Goal: Task Accomplishment & Management: Complete application form

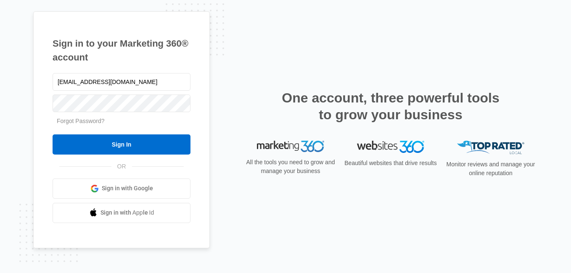
type input "mdelduca@flycti.com"
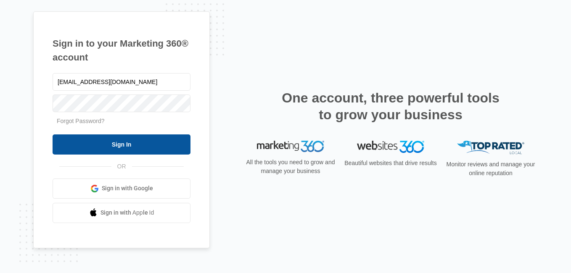
click at [150, 140] on input "Sign In" at bounding box center [122, 144] width 138 height 20
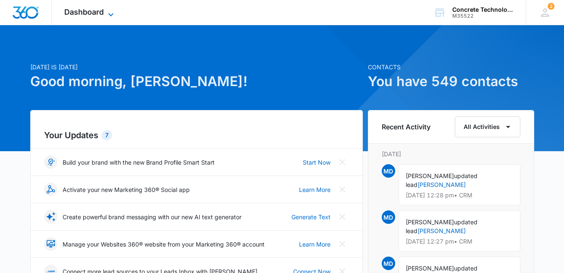
click at [110, 13] on icon at bounding box center [111, 15] width 10 height 10
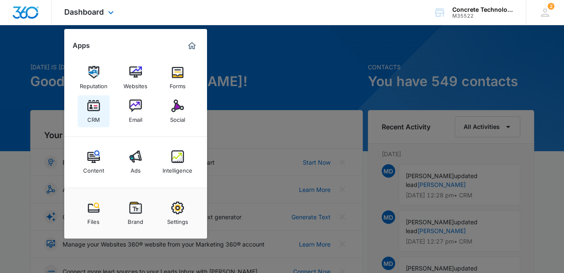
click at [97, 109] on img at bounding box center [93, 106] width 13 height 13
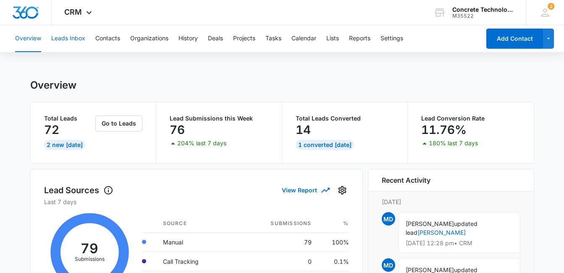
click at [66, 38] on button "Leads Inbox" at bounding box center [68, 38] width 34 height 27
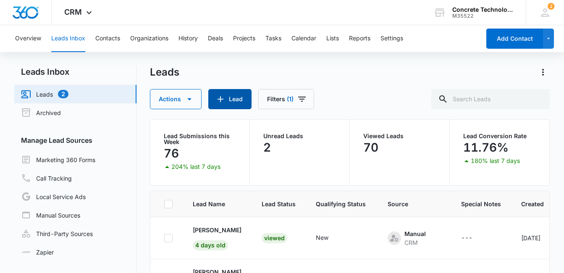
click at [234, 101] on button "Lead" at bounding box center [229, 99] width 43 height 20
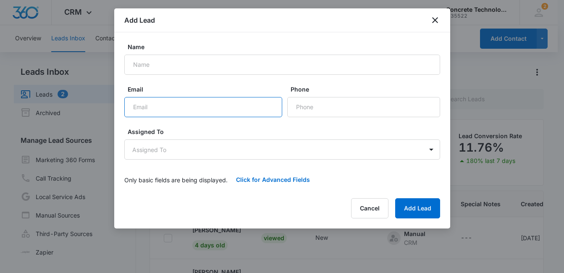
click at [148, 107] on input "Email" at bounding box center [203, 107] width 158 height 20
paste input "[EMAIL_ADDRESS][PERSON_NAME][DOMAIN_NAME]"
type input "[EMAIL_ADDRESS][PERSON_NAME][DOMAIN_NAME]"
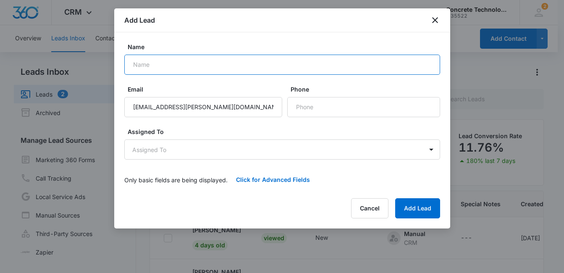
click at [161, 65] on input "Name" at bounding box center [282, 65] width 316 height 20
type input "[PERSON_NAME]"
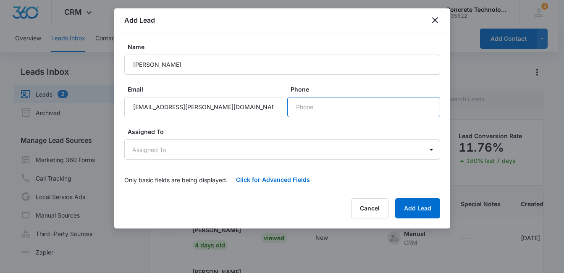
click at [317, 108] on input "Phone" at bounding box center [363, 107] width 153 height 20
paste input "[PHONE_NUMBER]"
type input "[PHONE_NUMBER]"
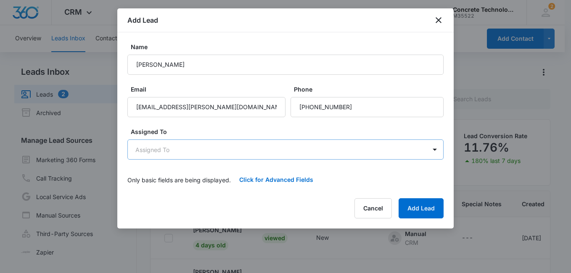
click at [236, 150] on body "CRM Apps Reputation Websites Forms CRM Email Social Content Ads Intelligence Fi…" at bounding box center [285, 172] width 571 height 344
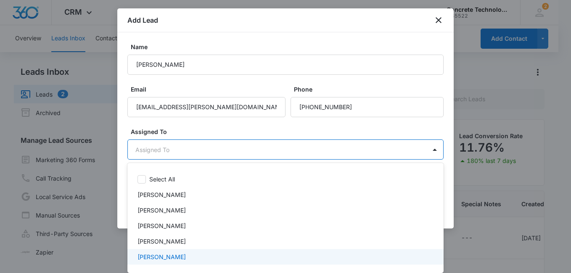
click at [225, 254] on div "[PERSON_NAME]" at bounding box center [284, 257] width 294 height 9
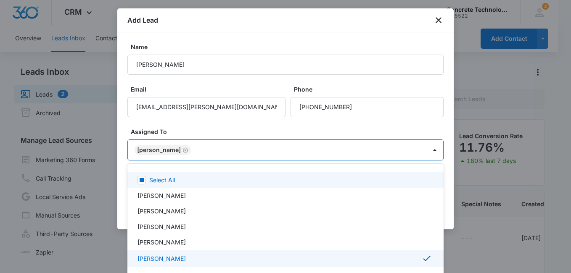
click at [336, 126] on div at bounding box center [285, 136] width 571 height 273
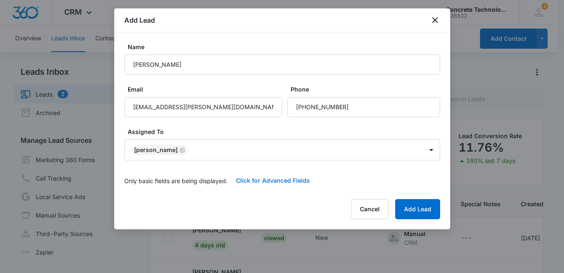
click at [287, 181] on button "Click for Advanced Fields" at bounding box center [273, 181] width 91 height 20
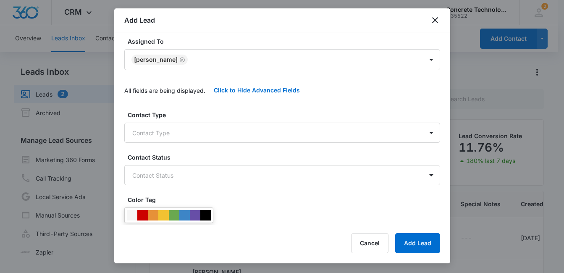
scroll to position [122, 0]
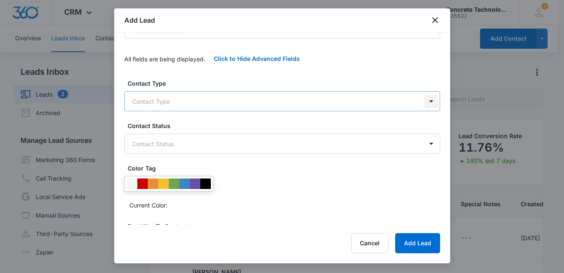
click at [426, 102] on body "CRM Apps Reputation Websites Forms CRM Email Social Content Ads Intelligence Fi…" at bounding box center [282, 172] width 564 height 344
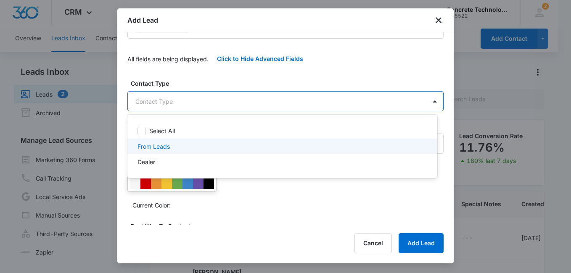
click at [220, 151] on div "From Leads" at bounding box center [282, 147] width 310 height 16
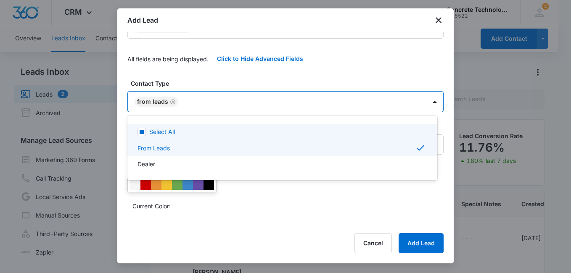
click at [242, 77] on div at bounding box center [285, 136] width 571 height 273
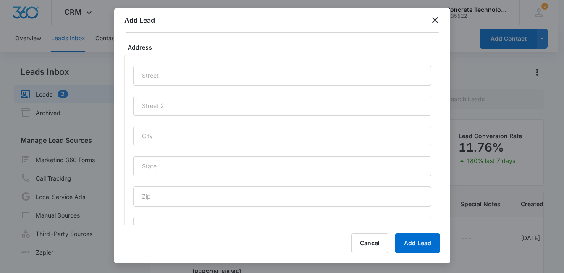
scroll to position [419, 0]
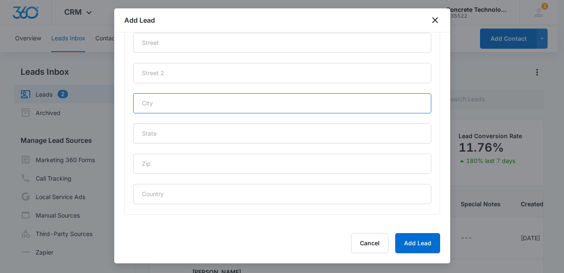
click at [146, 105] on input "text" at bounding box center [282, 103] width 298 height 20
paste input "[GEOGRAPHIC_DATA]"
type input "[GEOGRAPHIC_DATA]"
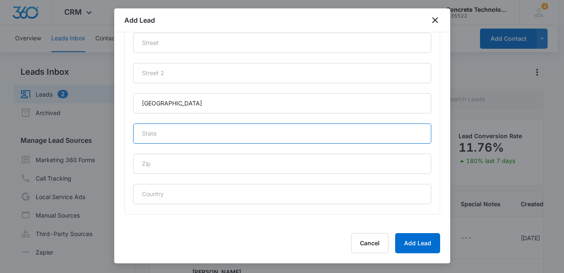
click at [168, 136] on input "text" at bounding box center [282, 134] width 298 height 20
type input "WA"
paste input "98270"
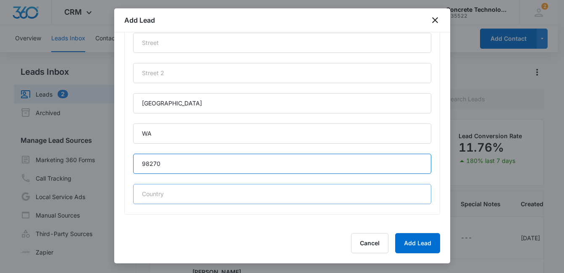
type input "98270"
click at [200, 191] on input "text" at bounding box center [282, 194] width 298 height 20
click at [303, 250] on div "Cancel Add Lead" at bounding box center [282, 243] width 316 height 20
click at [157, 194] on input "U" at bounding box center [282, 194] width 298 height 20
click at [374, 179] on div "[GEOGRAPHIC_DATA] U" at bounding box center [282, 118] width 298 height 171
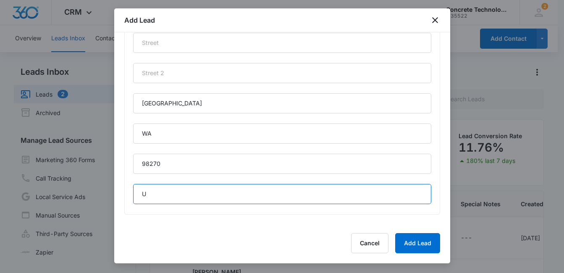
click at [263, 197] on input "U" at bounding box center [282, 194] width 298 height 20
type input "[GEOGRAPHIC_DATA]"
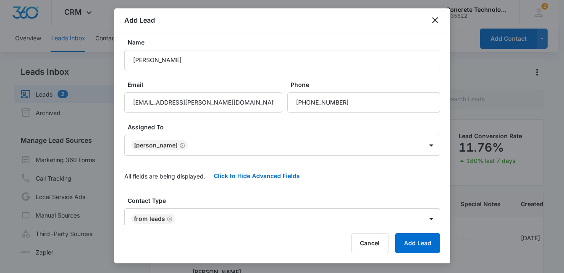
scroll to position [0, 0]
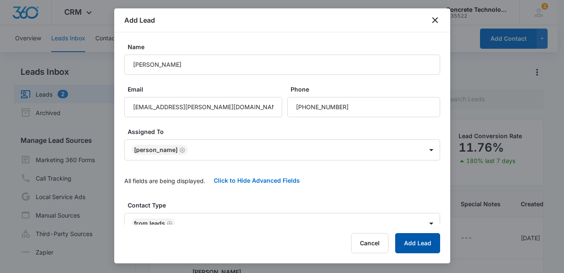
click at [421, 241] on button "Add Lead" at bounding box center [417, 243] width 45 height 20
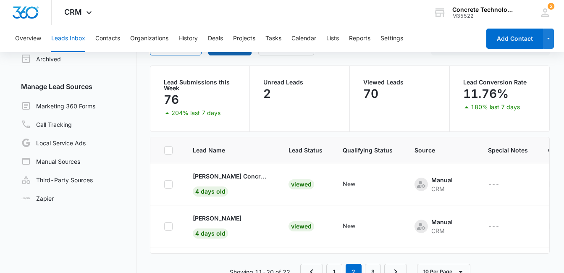
scroll to position [71, 0]
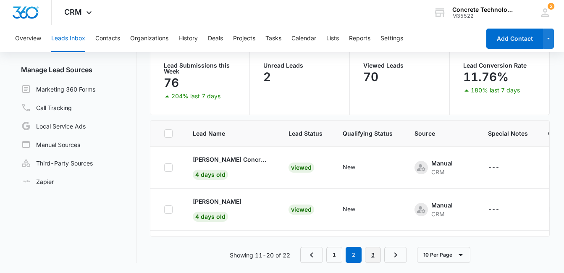
click at [374, 255] on link "3" at bounding box center [373, 255] width 16 height 16
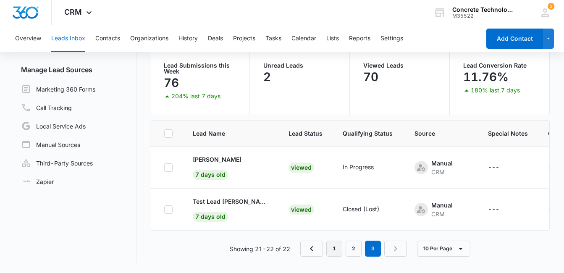
click at [337, 250] on link "1" at bounding box center [334, 249] width 16 height 16
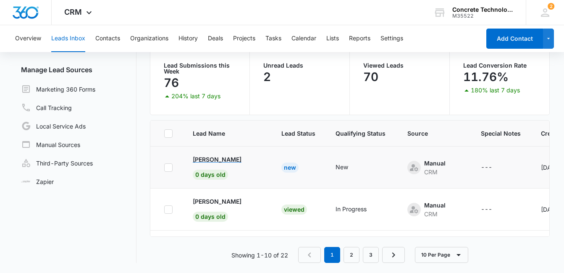
click at [214, 160] on p "[PERSON_NAME]" at bounding box center [217, 159] width 49 height 9
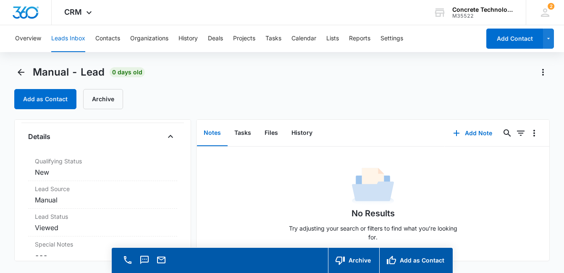
scroll to position [237, 0]
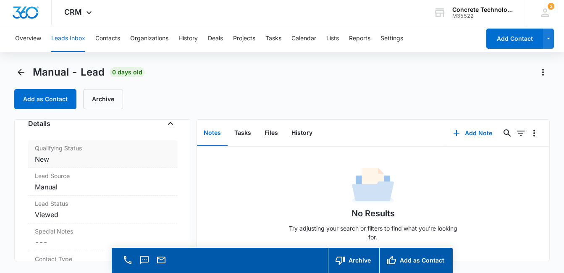
click at [73, 154] on dd "Cancel Save Changes New" at bounding box center [103, 159] width 136 height 10
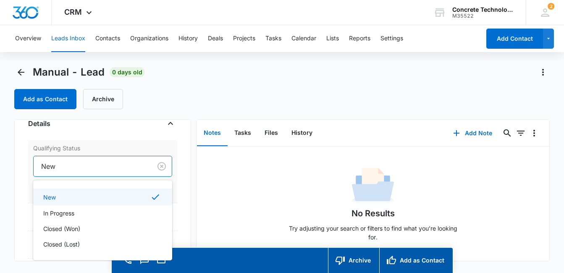
click at [110, 161] on div at bounding box center [91, 167] width 100 height 12
click at [82, 209] on div "In Progress" at bounding box center [101, 213] width 117 height 9
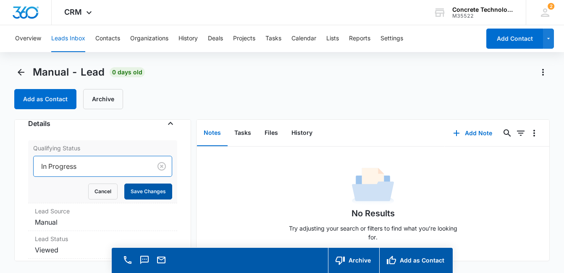
click at [142, 184] on button "Save Changes" at bounding box center [148, 192] width 48 height 16
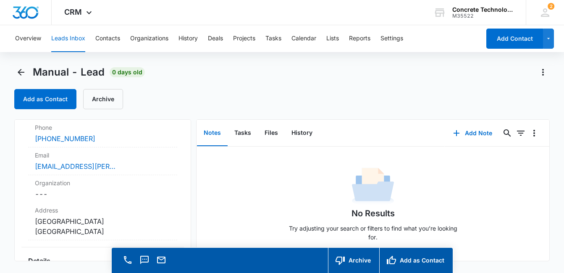
scroll to position [94, 0]
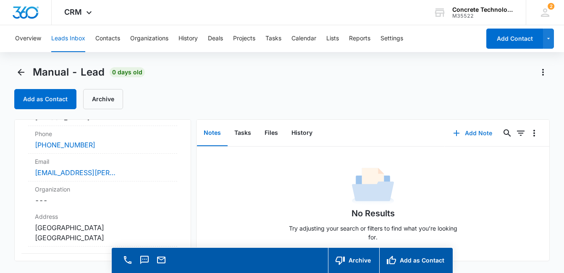
click at [465, 134] on button "Add Note" at bounding box center [473, 133] width 56 height 20
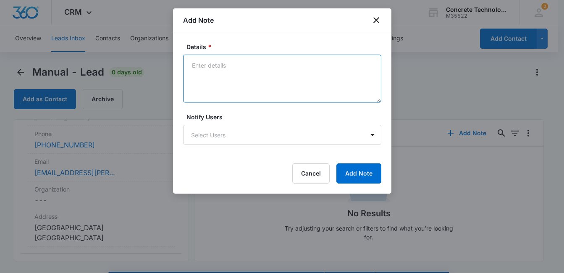
click at [229, 76] on textarea "Details *" at bounding box center [282, 79] width 198 height 48
click at [218, 65] on textarea "Voicemail, email & text" at bounding box center [282, 79] width 198 height 48
type textarea "Mailbox is full, email & text"
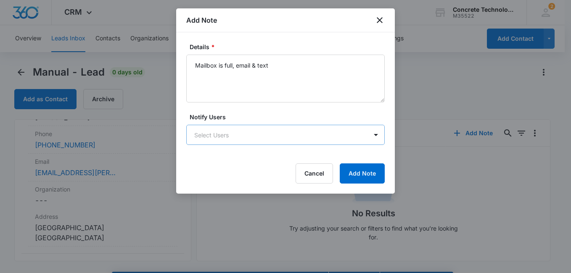
click at [313, 138] on body "CRM Apps Reputation Websites Forms CRM Email Social Content Ads Intelligence Fi…" at bounding box center [285, 148] width 571 height 297
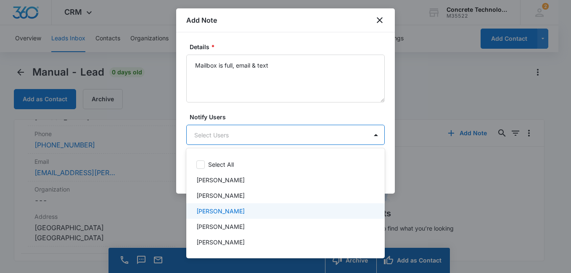
click at [265, 213] on div "[PERSON_NAME]" at bounding box center [284, 211] width 176 height 9
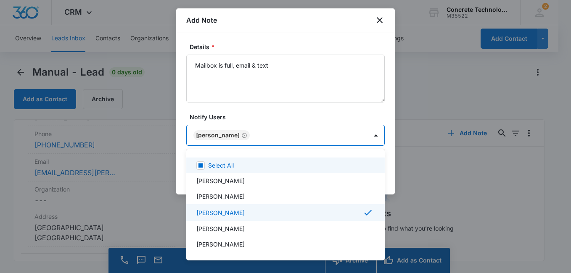
click at [329, 109] on div at bounding box center [285, 136] width 571 height 273
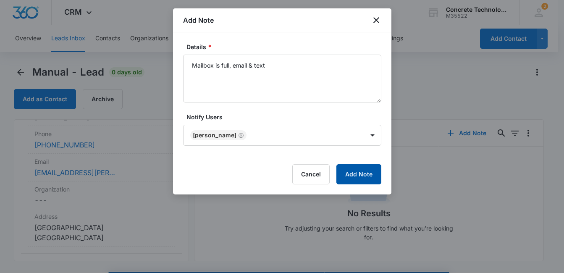
click at [370, 174] on button "Add Note" at bounding box center [359, 174] width 45 height 20
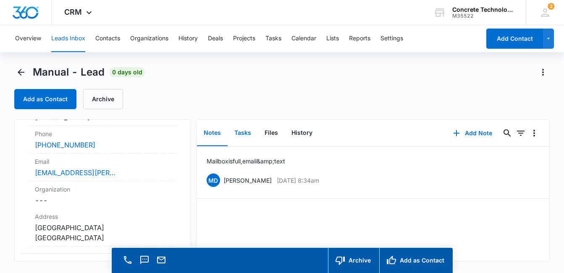
click at [242, 135] on button "Tasks" at bounding box center [243, 133] width 30 height 26
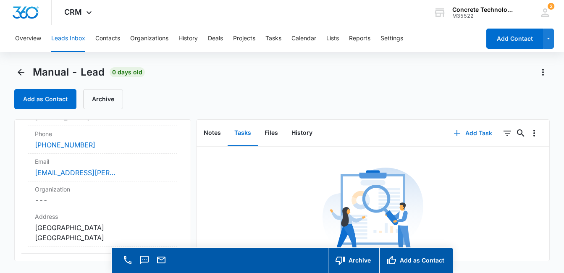
click at [473, 134] on button "Add Task" at bounding box center [472, 133] width 55 height 20
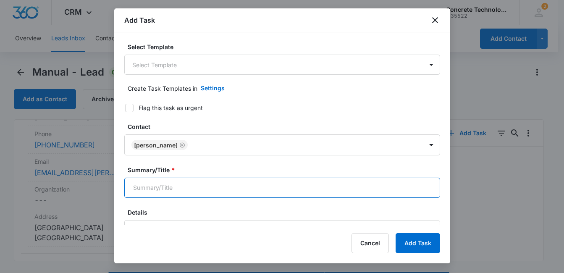
click at [404, 185] on input "Summary/Title *" at bounding box center [282, 188] width 316 height 20
type input "Call 2"
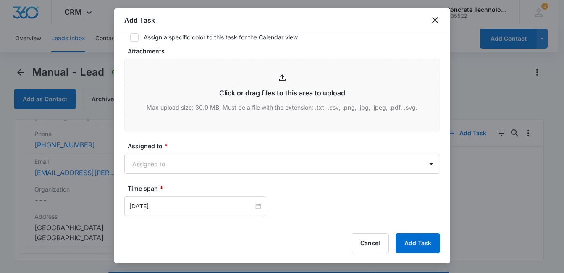
scroll to position [298, 0]
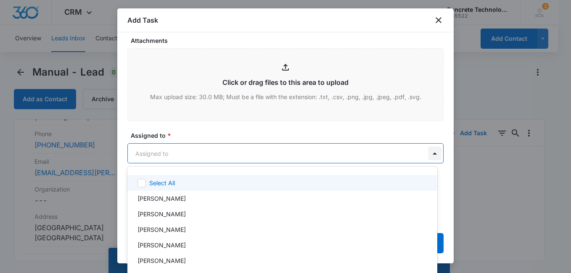
click at [422, 154] on body "CRM Apps Reputation Websites Forms CRM Email Social Content Ads Intelligence Fi…" at bounding box center [285, 136] width 571 height 273
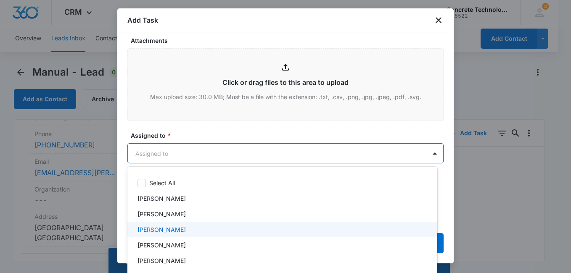
click at [300, 228] on div "[PERSON_NAME]" at bounding box center [281, 229] width 288 height 9
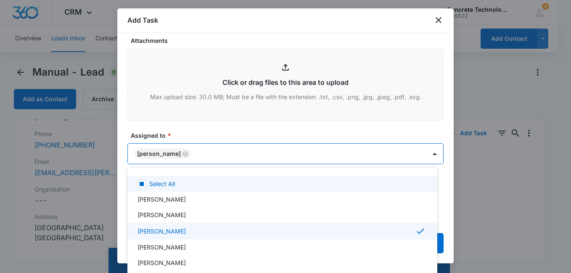
click at [395, 133] on div at bounding box center [285, 136] width 571 height 273
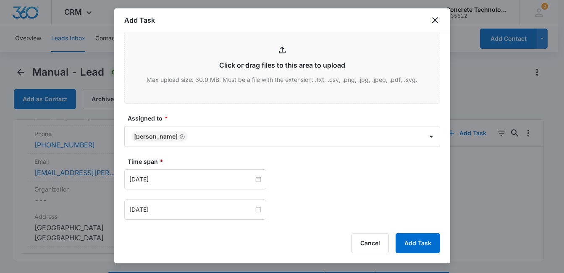
scroll to position [332, 0]
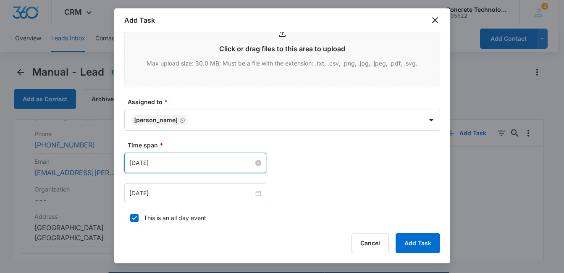
click at [235, 162] on input "[DATE]" at bounding box center [191, 162] width 124 height 9
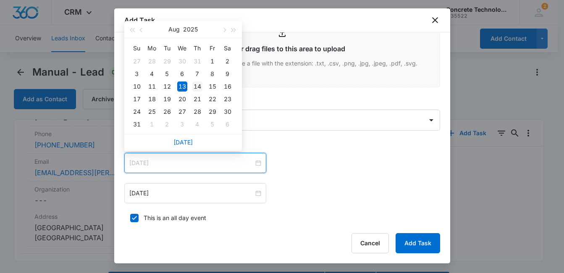
type input "[DATE]"
click at [197, 86] on div "14" at bounding box center [197, 87] width 10 height 10
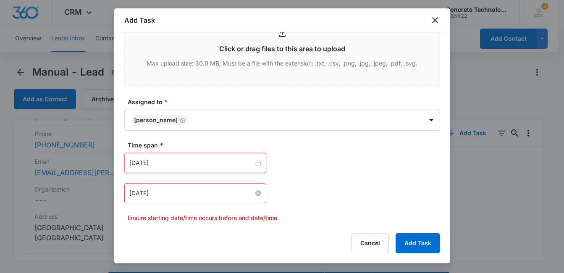
click at [210, 189] on input "[DATE]" at bounding box center [191, 193] width 124 height 9
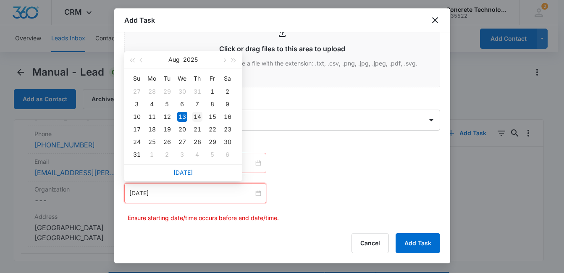
type input "[DATE]"
click at [193, 117] on div "14" at bounding box center [197, 117] width 10 height 10
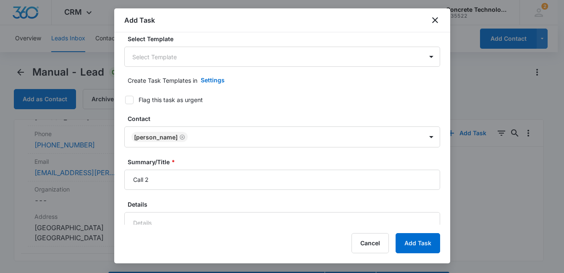
scroll to position [0, 0]
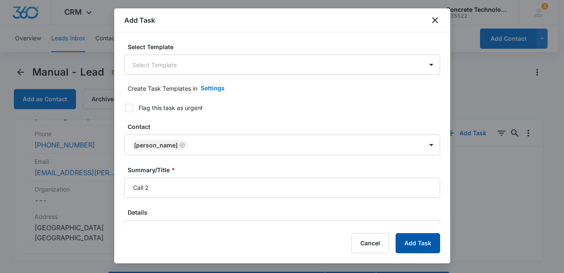
click at [417, 242] on button "Add Task" at bounding box center [418, 243] width 45 height 20
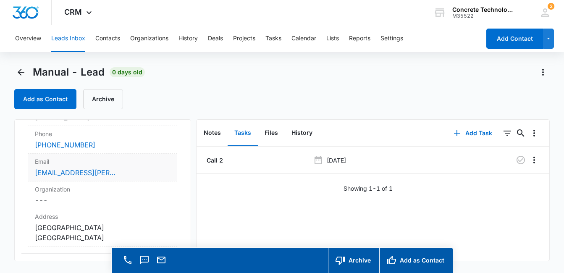
click at [122, 174] on div "[EMAIL_ADDRESS][PERSON_NAME][DOMAIN_NAME]" at bounding box center [103, 173] width 136 height 10
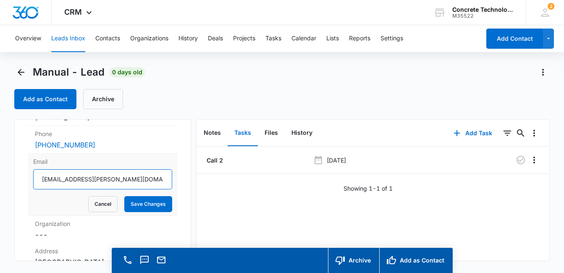
drag, startPoint x: 132, startPoint y: 179, endPoint x: 38, endPoint y: 177, distance: 93.7
click at [39, 178] on input "[EMAIL_ADDRESS][PERSON_NAME][DOMAIN_NAME]" at bounding box center [102, 179] width 139 height 20
click at [130, 155] on div "Email [EMAIL_ADDRESS][PERSON_NAME][DOMAIN_NAME] Cancel Save Changes" at bounding box center [102, 185] width 149 height 62
click at [142, 181] on input "[EMAIL_ADDRESS][PERSON_NAME][DOMAIN_NAME]" at bounding box center [102, 179] width 139 height 20
click at [94, 207] on button "Cancel" at bounding box center [102, 204] width 29 height 16
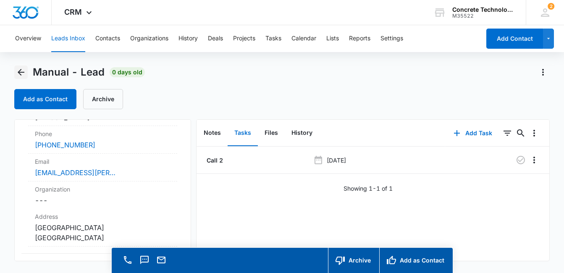
click at [20, 72] on icon "Back" at bounding box center [21, 72] width 7 height 7
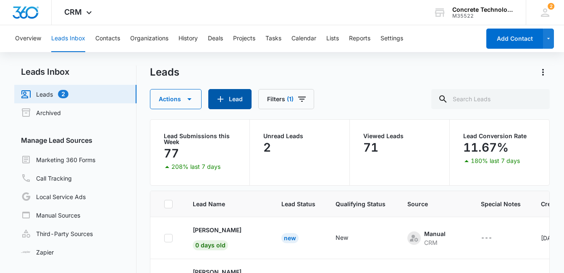
click at [225, 94] on button "Lead" at bounding box center [229, 99] width 43 height 20
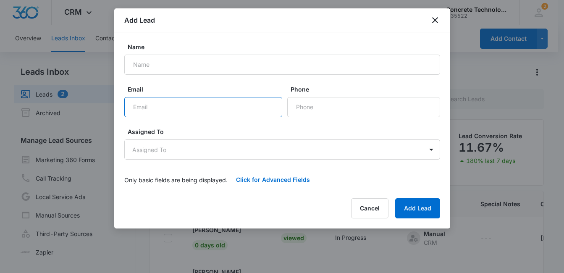
click at [157, 109] on input "Email" at bounding box center [203, 107] width 158 height 20
paste input "[PERSON_NAME][EMAIL_ADDRESS][DOMAIN_NAME]"
type input "[PERSON_NAME][EMAIL_ADDRESS][DOMAIN_NAME]"
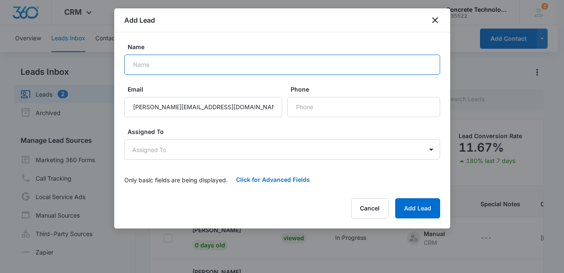
click at [163, 66] on input "Name" at bounding box center [282, 65] width 316 height 20
paste input "[PERSON_NAME]"
type input "[PERSON_NAME]"
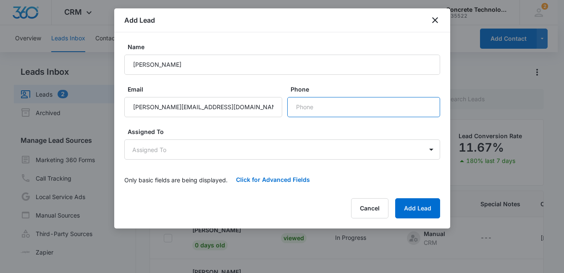
click at [316, 105] on input "Phone" at bounding box center [363, 107] width 153 height 20
paste input "[PHONE_NUMBER]"
type input "[PHONE_NUMBER]"
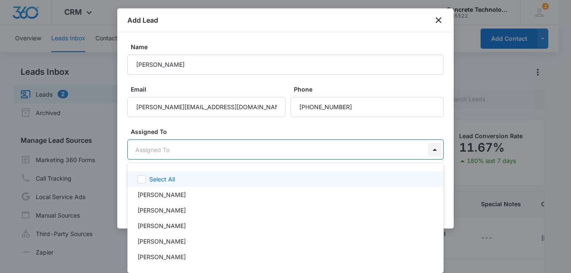
click at [431, 151] on body "CRM Apps Reputation Websites Forms CRM Email Social Content Ads Intelligence Fi…" at bounding box center [285, 136] width 571 height 273
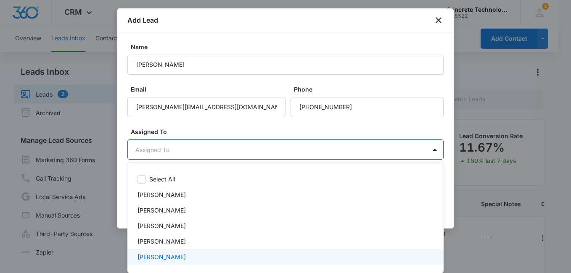
click at [267, 253] on div "[PERSON_NAME]" at bounding box center [284, 257] width 294 height 9
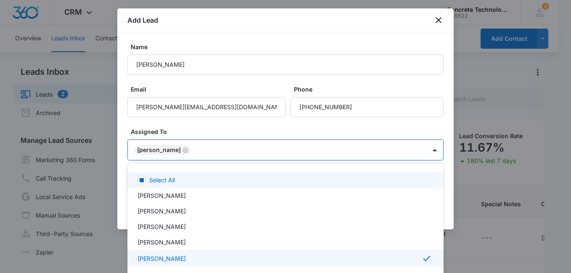
click at [387, 131] on div at bounding box center [285, 136] width 571 height 273
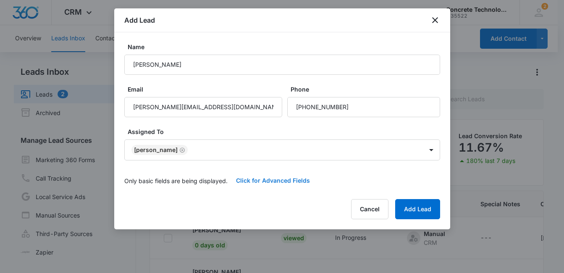
click at [280, 182] on button "Click for Advanced Fields" at bounding box center [273, 181] width 91 height 20
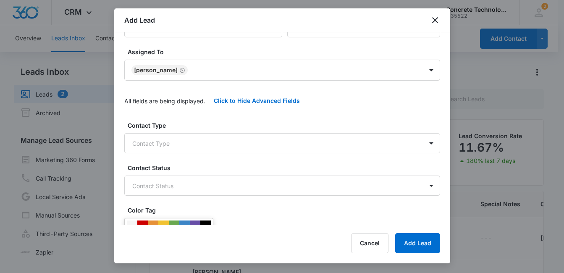
scroll to position [85, 0]
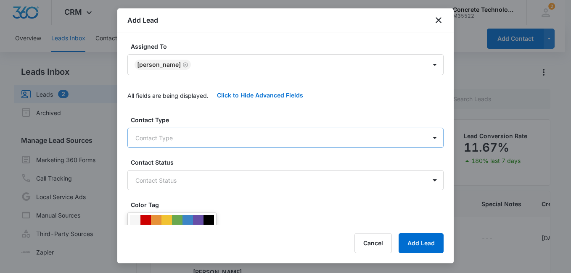
click at [279, 139] on body "CRM Apps Reputation Websites Forms CRM Email Social Content Ads Intelligence Fi…" at bounding box center [285, 172] width 571 height 344
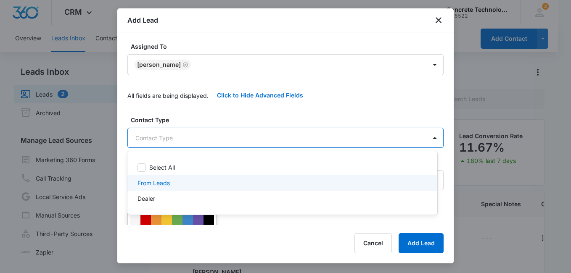
click at [174, 184] on div "From Leads" at bounding box center [281, 183] width 288 height 9
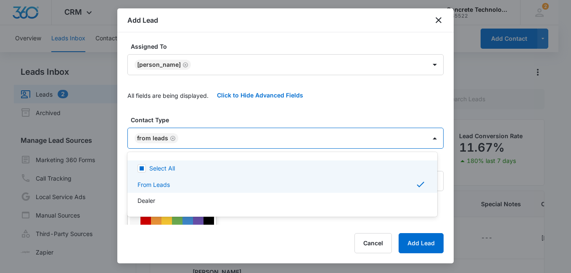
click at [302, 116] on div at bounding box center [285, 136] width 571 height 273
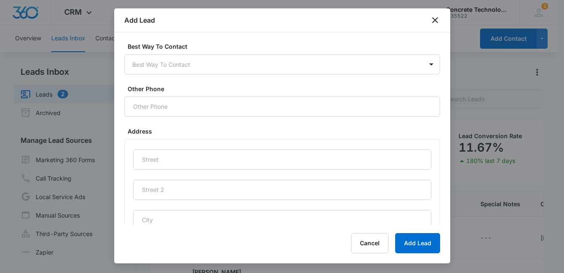
scroll to position [382, 0]
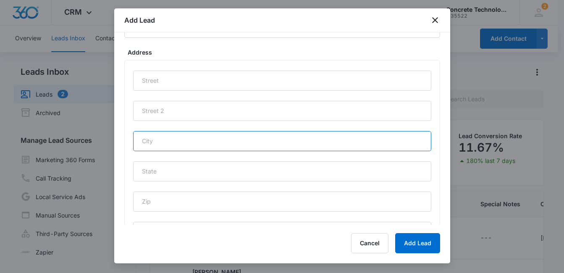
click at [163, 139] on input "text" at bounding box center [282, 141] width 298 height 20
paste input "Monticello"
type input "Monticello"
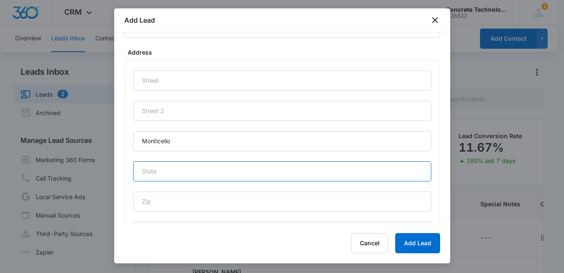
click at [163, 171] on input "text" at bounding box center [282, 171] width 298 height 20
type input "KY"
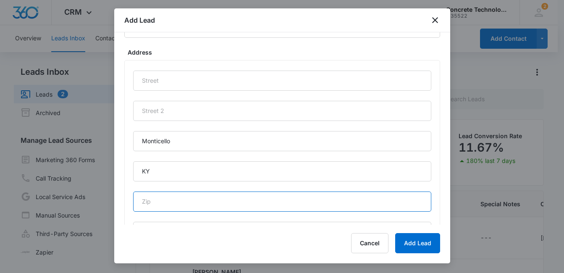
paste input "42633"
type input "42633"
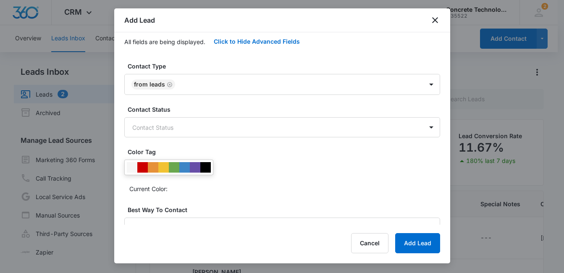
scroll to position [143, 0]
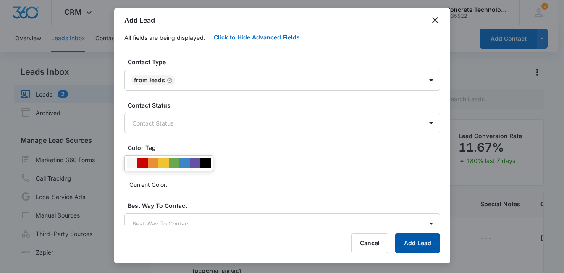
click at [420, 244] on button "Add Lead" at bounding box center [417, 243] width 45 height 20
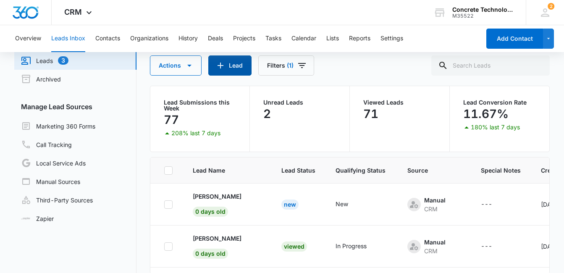
scroll to position [50, 0]
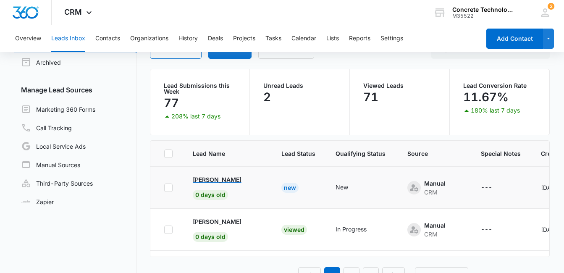
click at [216, 181] on p "[PERSON_NAME]" at bounding box center [217, 179] width 49 height 9
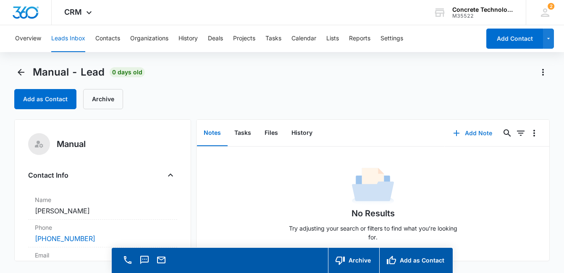
click at [478, 136] on button "Add Note" at bounding box center [473, 133] width 56 height 20
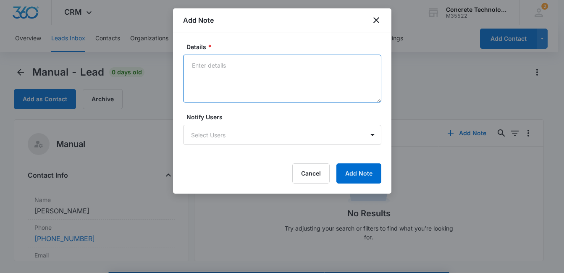
click at [202, 75] on textarea "Details *" at bounding box center [282, 79] width 198 height 48
type textarea "Voicemail, email & text"
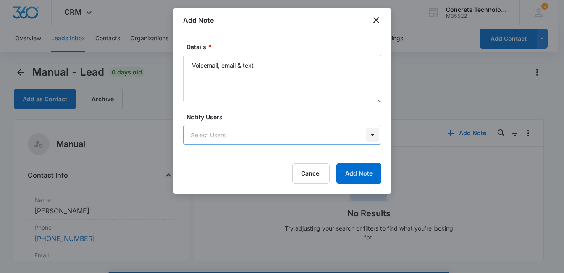
click at [375, 135] on body "CRM Apps Reputation Websites Forms CRM Email Social Content Ads Intelligence Fi…" at bounding box center [282, 148] width 564 height 297
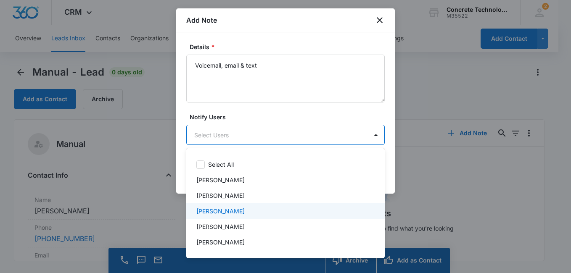
click at [294, 208] on div "[PERSON_NAME]" at bounding box center [284, 211] width 176 height 9
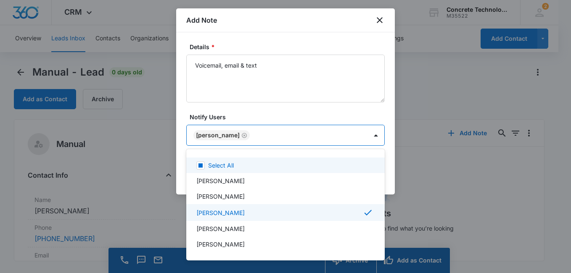
click at [297, 114] on div at bounding box center [285, 136] width 571 height 273
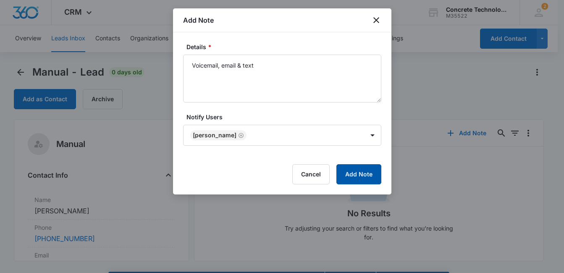
click at [368, 176] on button "Add Note" at bounding box center [359, 174] width 45 height 20
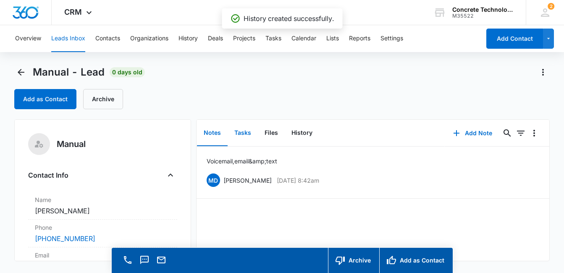
click at [242, 133] on button "Tasks" at bounding box center [243, 133] width 30 height 26
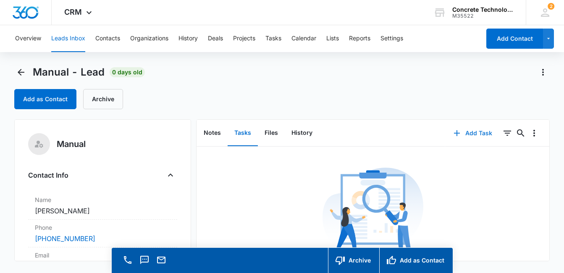
click at [463, 132] on button "Add Task" at bounding box center [472, 133] width 55 height 20
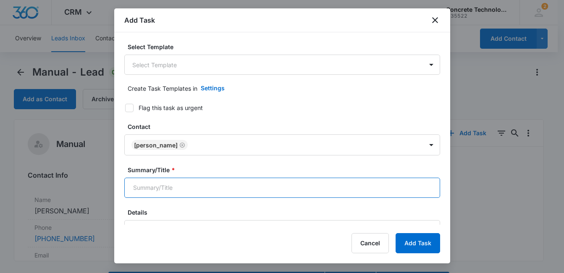
click at [334, 192] on input "Summary/Title *" at bounding box center [282, 188] width 316 height 20
type input "Call 2"
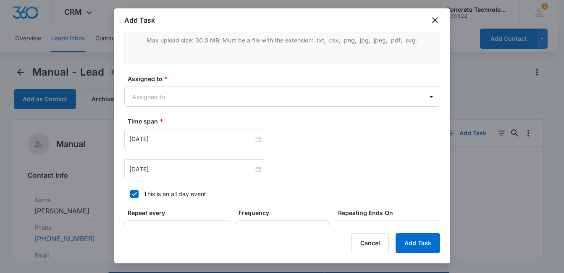
scroll to position [361, 0]
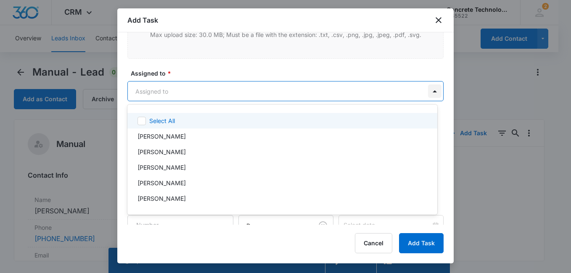
click at [423, 91] on body "CRM Apps Reputation Websites Forms CRM Email Social Content Ads Intelligence Fi…" at bounding box center [285, 136] width 571 height 273
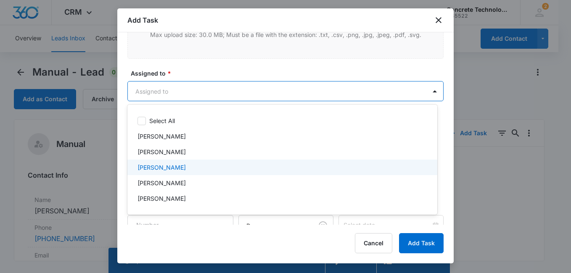
click at [317, 162] on div "[PERSON_NAME]" at bounding box center [282, 168] width 310 height 16
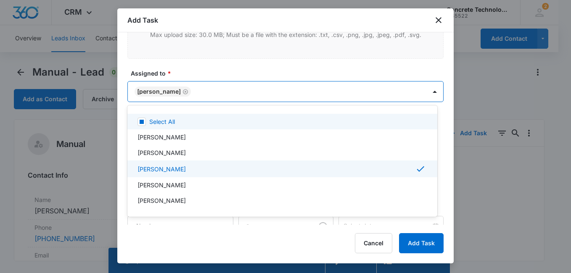
click at [257, 66] on div at bounding box center [285, 136] width 571 height 273
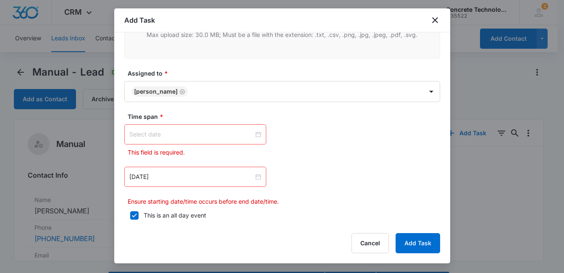
click at [203, 134] on input at bounding box center [191, 134] width 124 height 9
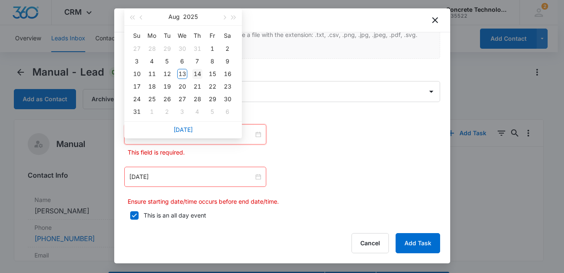
type input "[DATE]"
click at [195, 73] on div "14" at bounding box center [197, 74] width 10 height 10
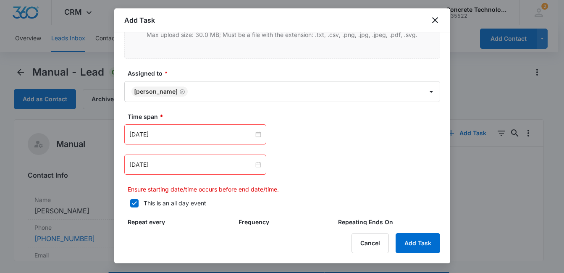
click at [221, 160] on div "[DATE]" at bounding box center [195, 165] width 142 height 20
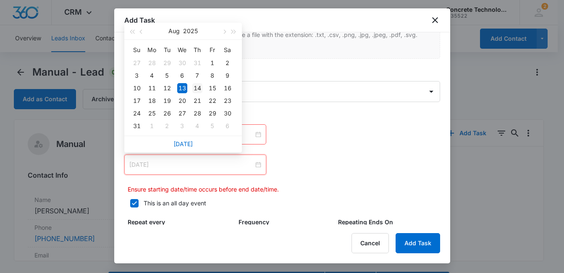
type input "[DATE]"
click at [197, 86] on div "14" at bounding box center [197, 88] width 10 height 10
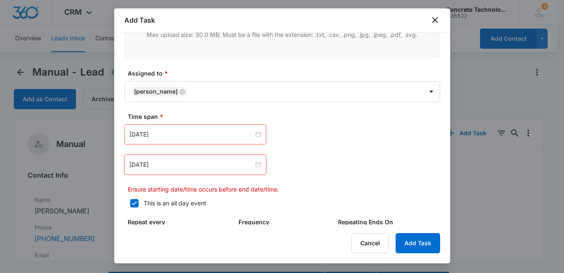
click at [134, 205] on icon at bounding box center [134, 203] width 5 height 4
click at [130, 205] on input "This is an all day event" at bounding box center [127, 203] width 6 height 6
checkbox input "false"
click at [318, 136] on input "12:00 am" at bounding box center [312, 134] width 50 height 9
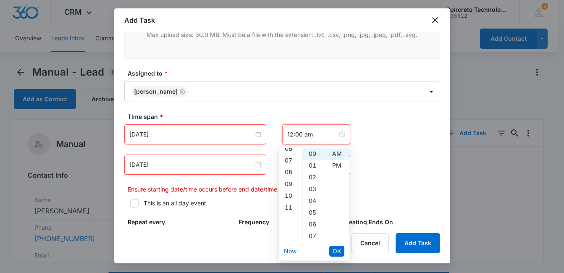
scroll to position [92, 0]
click at [285, 192] on div "11" at bounding box center [291, 192] width 24 height 12
type input "11:00 am"
click at [338, 250] on span "OK" at bounding box center [337, 251] width 8 height 9
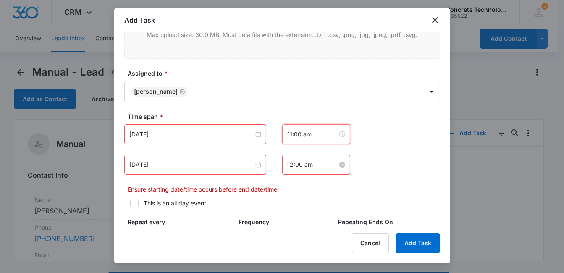
click at [319, 168] on input "12:00 am" at bounding box center [312, 164] width 50 height 9
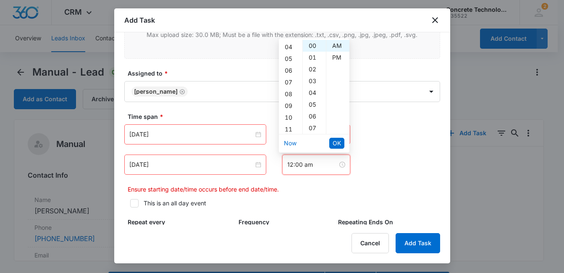
scroll to position [50, 0]
click at [290, 124] on div "11" at bounding box center [291, 125] width 24 height 12
click at [315, 111] on div "15" at bounding box center [314, 111] width 23 height 12
type input "11:15 am"
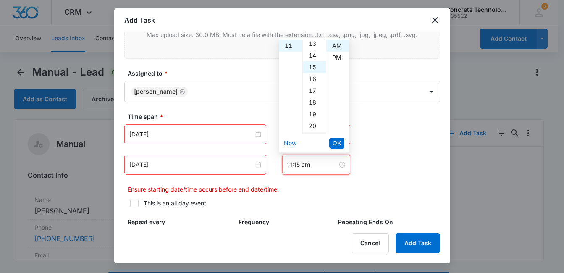
scroll to position [176, 0]
click at [339, 144] on span "OK" at bounding box center [337, 143] width 8 height 9
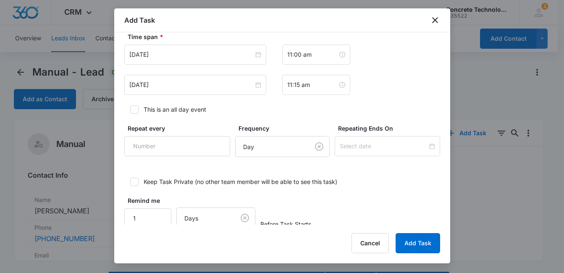
scroll to position [454, 0]
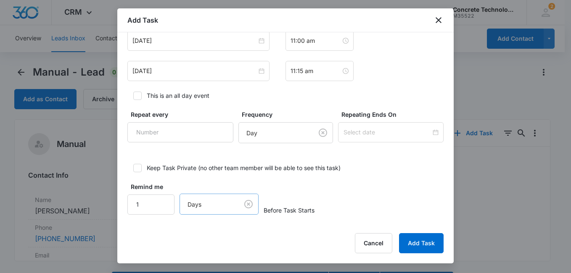
click at [216, 204] on body "CRM Apps Reputation Websites Forms CRM Email Social Content Ads Intelligence Fi…" at bounding box center [285, 148] width 571 height 297
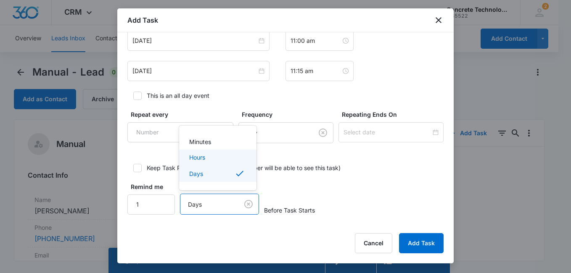
click at [208, 153] on div "Hours" at bounding box center [216, 157] width 55 height 9
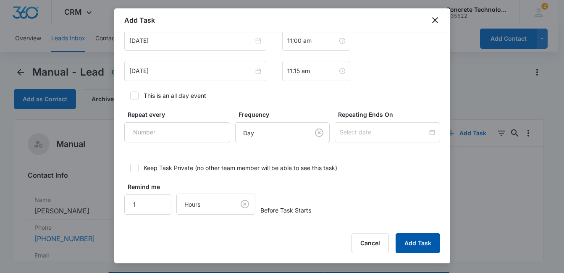
click at [413, 245] on button "Add Task" at bounding box center [418, 243] width 45 height 20
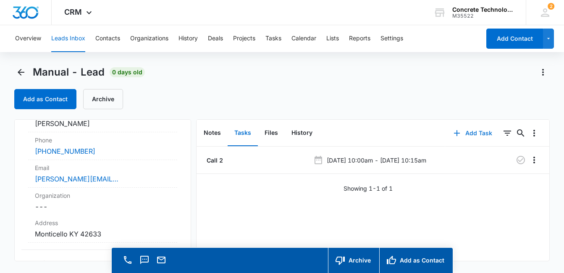
scroll to position [94, 0]
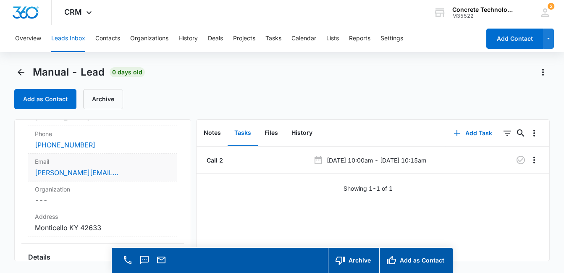
click at [104, 173] on div "[PERSON_NAME][EMAIL_ADDRESS][DOMAIN_NAME]" at bounding box center [103, 173] width 136 height 10
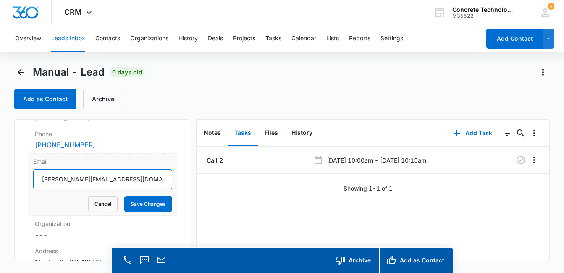
drag, startPoint x: 105, startPoint y: 180, endPoint x: 40, endPoint y: 177, distance: 64.3
click at [40, 177] on input "[PERSON_NAME][EMAIL_ADDRESS][DOMAIN_NAME]" at bounding box center [102, 179] width 139 height 20
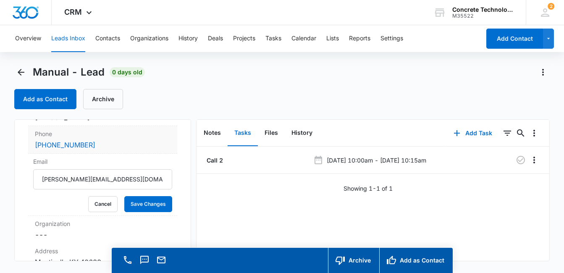
click at [133, 139] on div "Phone Cancel Save Changes [PHONE_NUMBER]" at bounding box center [102, 140] width 149 height 28
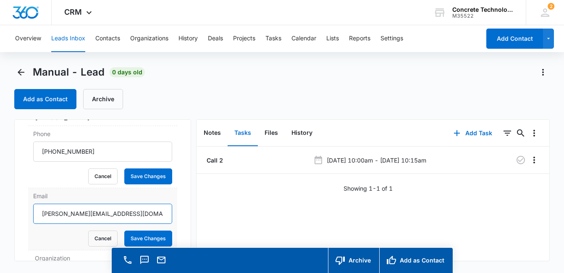
click at [102, 222] on input "[PERSON_NAME][EMAIL_ADDRESS][DOMAIN_NAME]" at bounding box center [102, 214] width 139 height 20
click at [100, 238] on button "Cancel" at bounding box center [102, 239] width 29 height 16
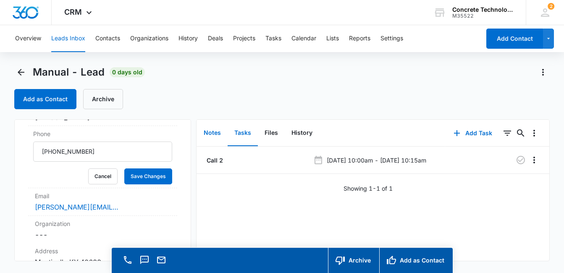
click at [216, 132] on button "Notes" at bounding box center [212, 133] width 31 height 26
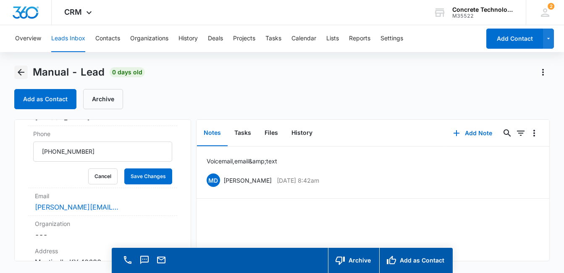
click at [19, 73] on icon "Back" at bounding box center [21, 72] width 7 height 7
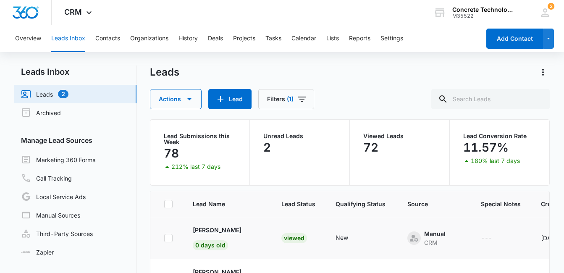
click at [216, 230] on p "[PERSON_NAME]" at bounding box center [217, 230] width 49 height 9
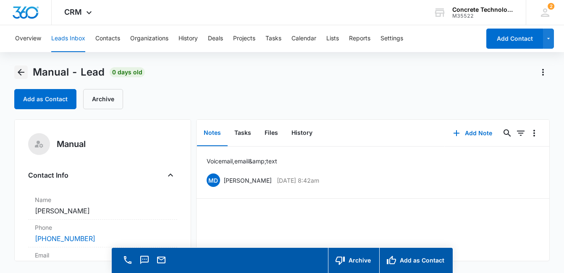
click at [23, 71] on icon "Back" at bounding box center [21, 72] width 10 height 10
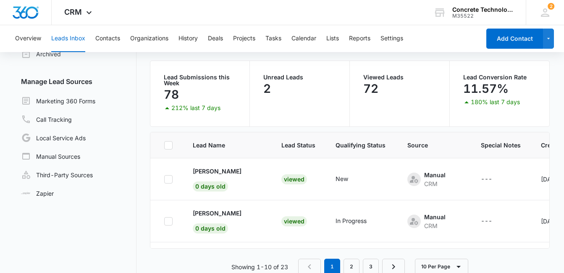
scroll to position [71, 0]
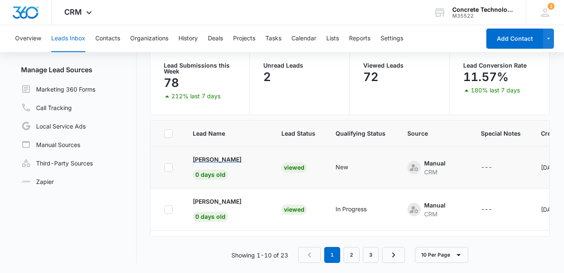
click at [211, 159] on p "[PERSON_NAME]" at bounding box center [217, 159] width 49 height 9
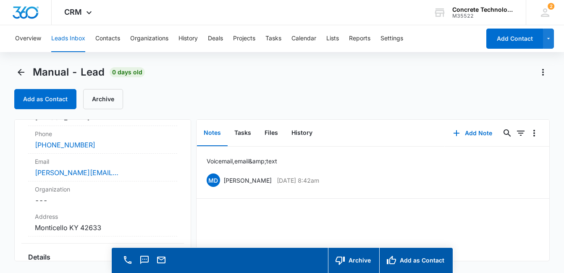
scroll to position [218, 0]
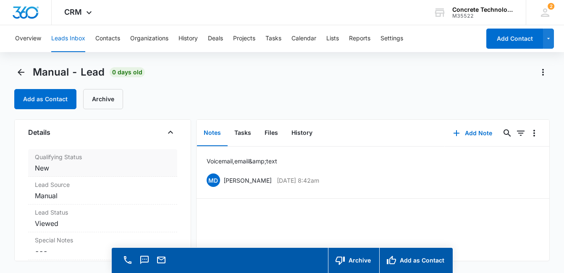
click at [97, 168] on dd "Cancel Save Changes New" at bounding box center [103, 168] width 136 height 10
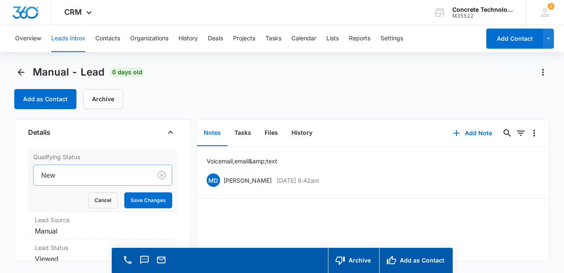
click at [97, 175] on div at bounding box center [91, 175] width 100 height 12
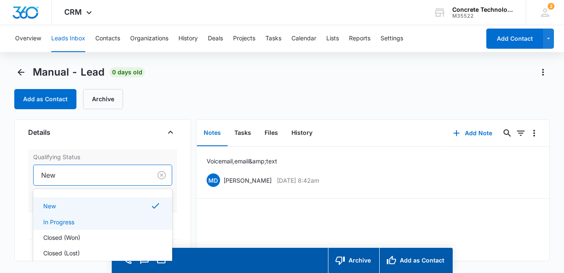
click at [86, 221] on div "In Progress" at bounding box center [101, 222] width 117 height 9
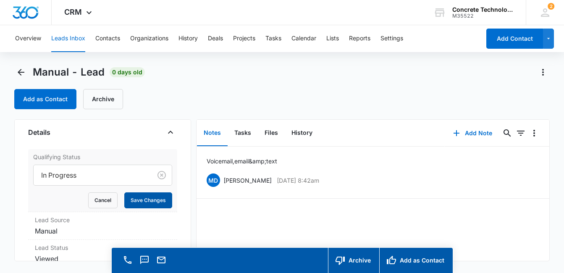
click at [139, 199] on button "Save Changes" at bounding box center [148, 200] width 48 height 16
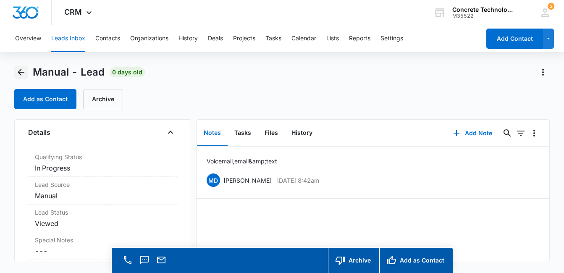
click at [24, 73] on icon "Back" at bounding box center [21, 72] width 10 height 10
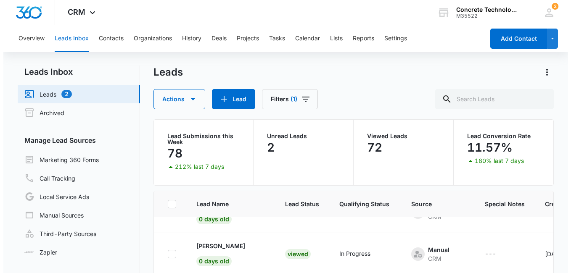
scroll to position [114, 0]
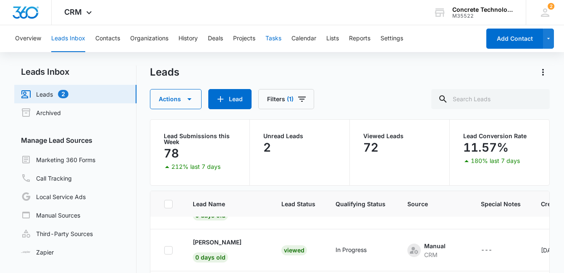
click at [275, 42] on button "Tasks" at bounding box center [274, 38] width 16 height 27
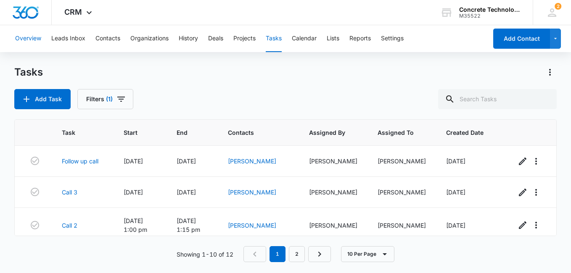
click at [34, 34] on button "Overview" at bounding box center [28, 38] width 26 height 27
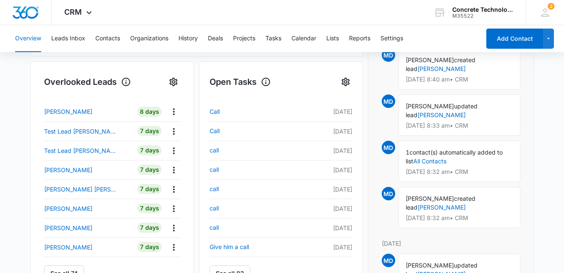
scroll to position [255, 0]
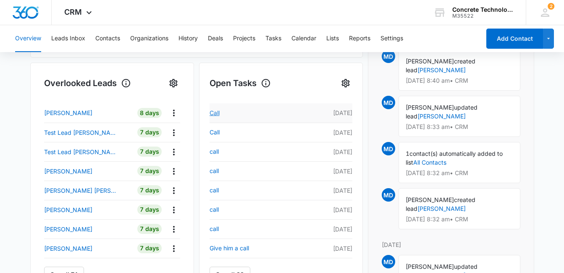
click at [214, 113] on link "Call" at bounding box center [258, 113] width 96 height 10
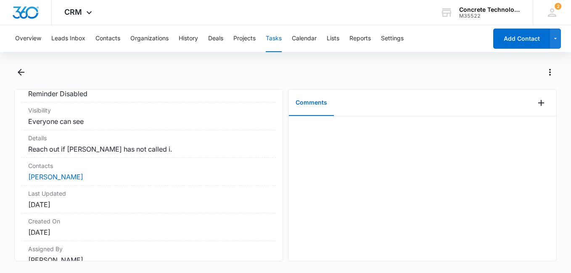
scroll to position [144, 0]
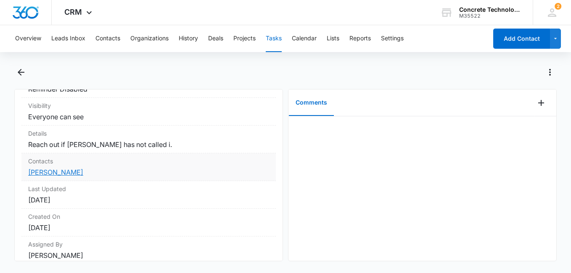
click at [43, 173] on link "[PERSON_NAME]" at bounding box center [55, 172] width 55 height 8
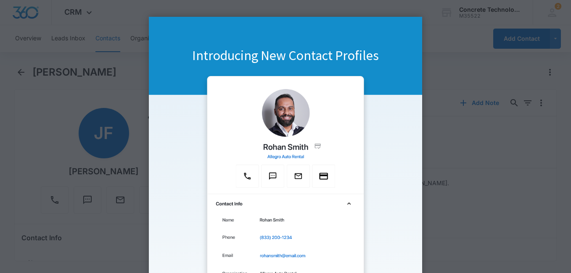
click appcues "Introducing New Contact Profiles Contact profiles now have a new design with qu…"
drag, startPoint x: 428, startPoint y: 42, endPoint x: 475, endPoint y: 42, distance: 47.1
click appcues "Introducing New Contact Profiles Contact profiles now have a new design with qu…"
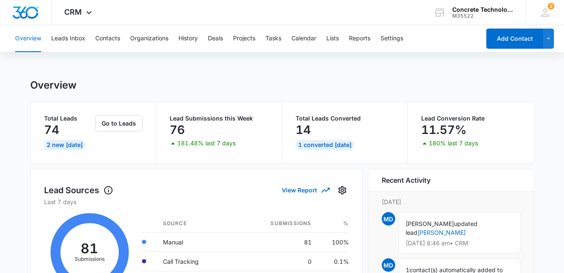
click at [233, 80] on div "Overview" at bounding box center [282, 85] width 504 height 13
